Goal: Task Accomplishment & Management: Manage account settings

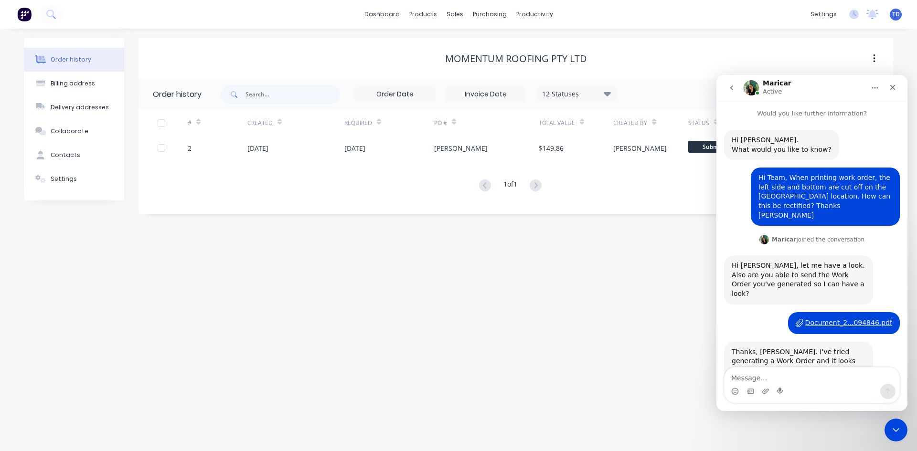
scroll to position [108, 0]
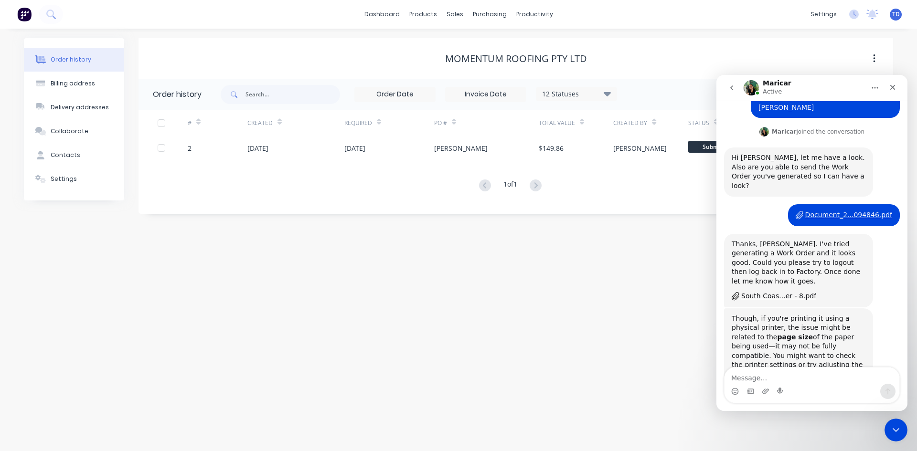
drag, startPoint x: 529, startPoint y: 345, endPoint x: 548, endPoint y: 343, distance: 19.3
click at [529, 345] on div "Order history Billing address Delivery addresses Collaborate Contacts Settings …" at bounding box center [458, 240] width 917 height 423
click at [893, 85] on icon "Close" at bounding box center [893, 88] width 8 height 8
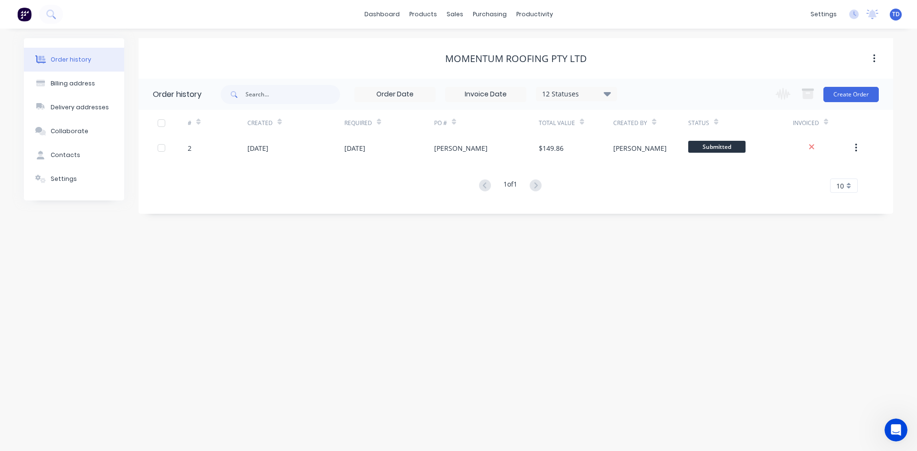
click at [894, 18] on span "TD" at bounding box center [896, 14] width 8 height 9
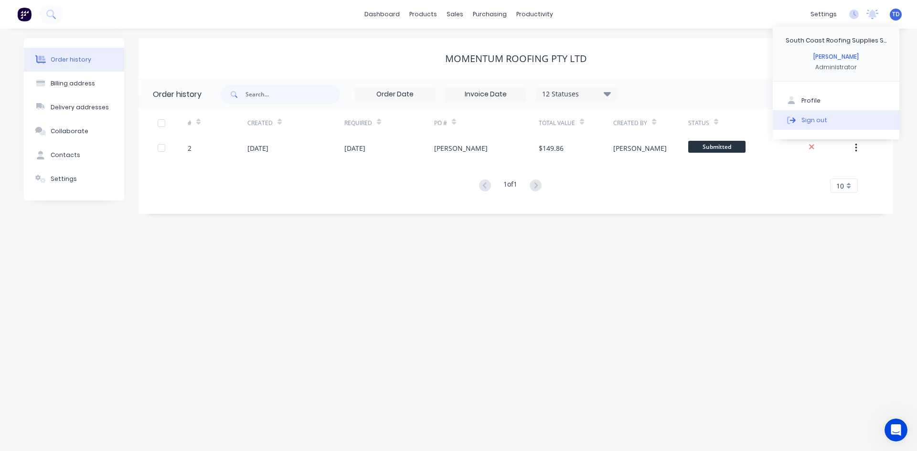
click at [832, 122] on button "Sign out" at bounding box center [836, 119] width 127 height 19
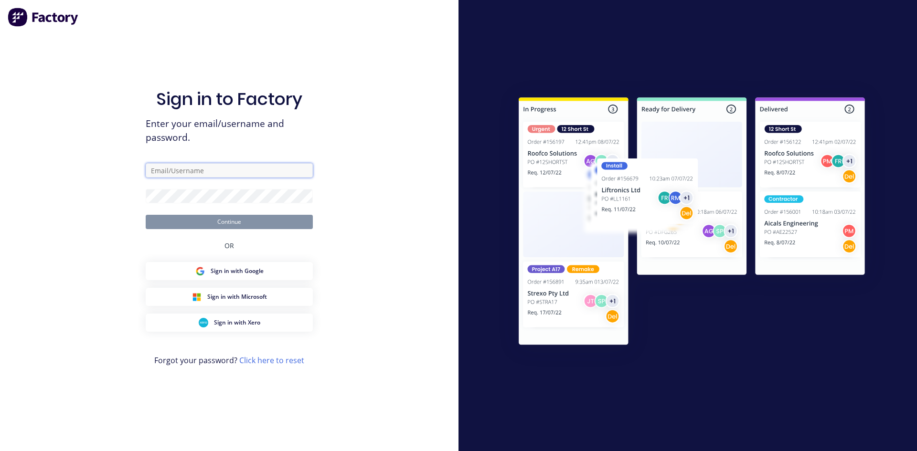
click at [250, 173] on input "text" at bounding box center [229, 170] width 167 height 14
type input "takeoffs@scrs.net.au"
click at [223, 219] on button "Continue" at bounding box center [229, 222] width 167 height 14
